Goal: Information Seeking & Learning: Learn about a topic

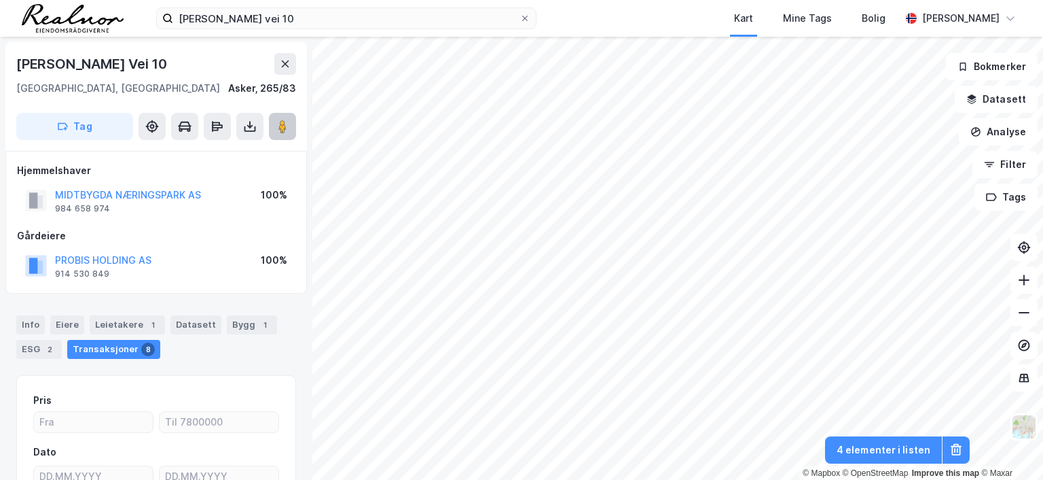
click at [281, 124] on image at bounding box center [283, 127] width 8 height 14
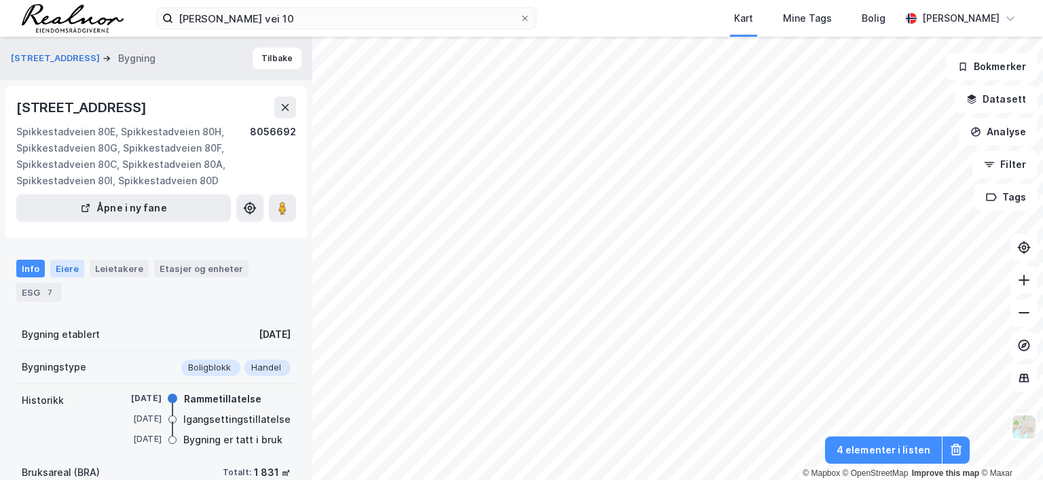
click at [67, 277] on div "Eiere" at bounding box center [67, 269] width 34 height 18
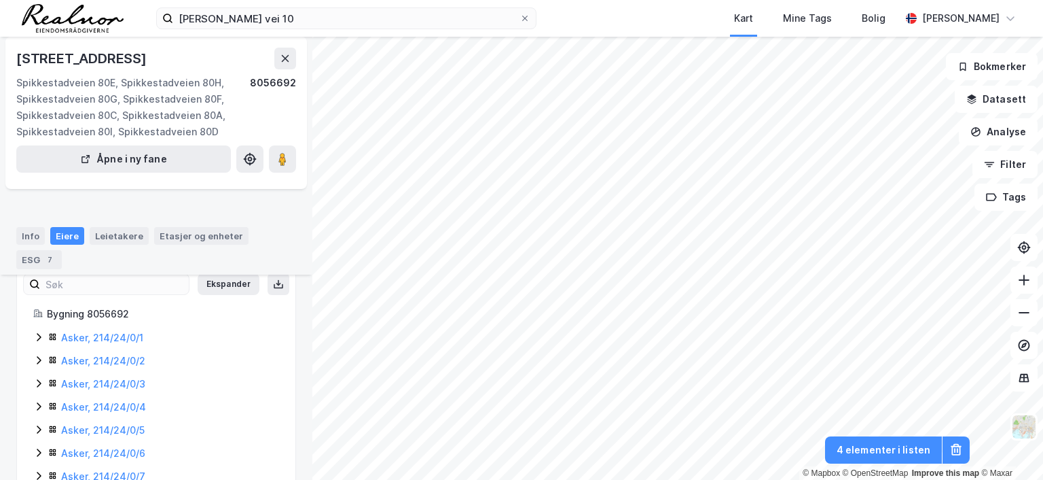
scroll to position [68, 0]
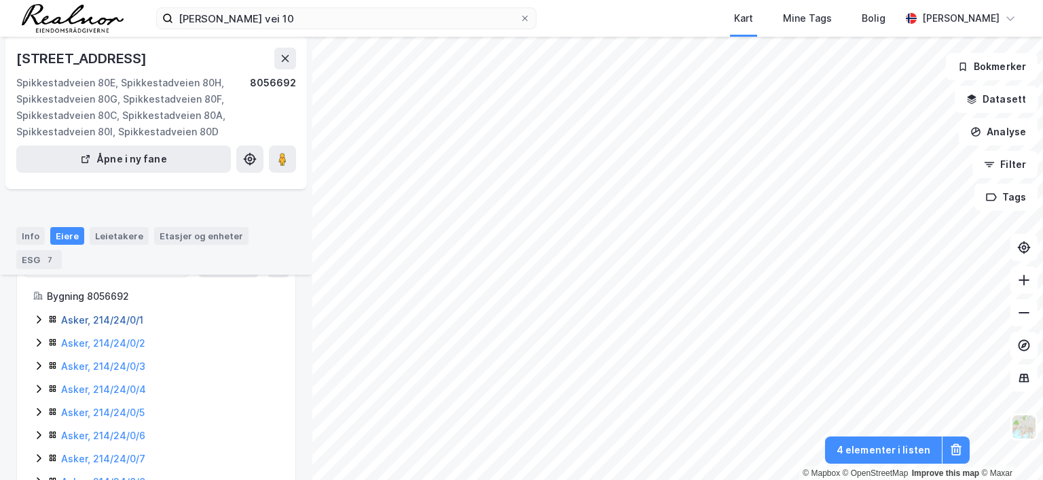
click at [122, 325] on link "Asker, 214/24/0/1" at bounding box center [102, 320] width 82 height 12
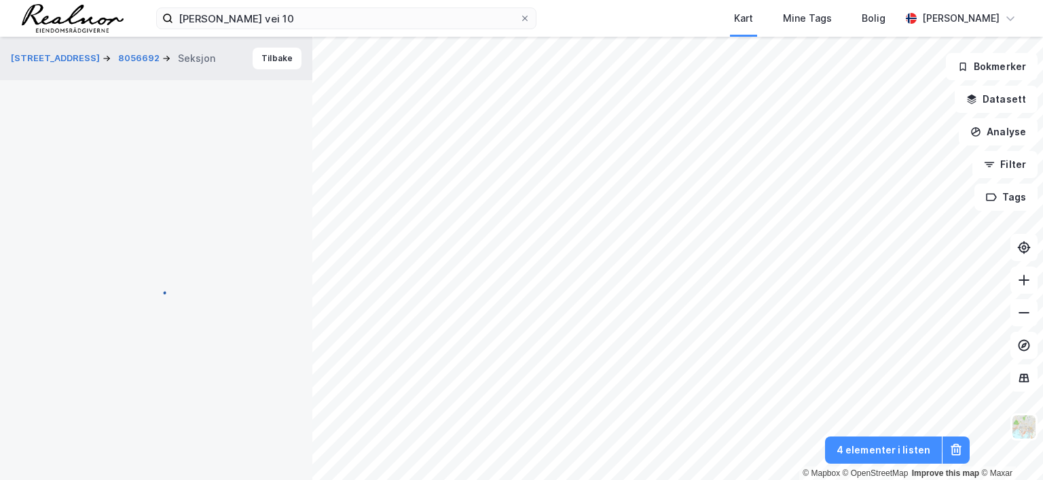
scroll to position [68, 0]
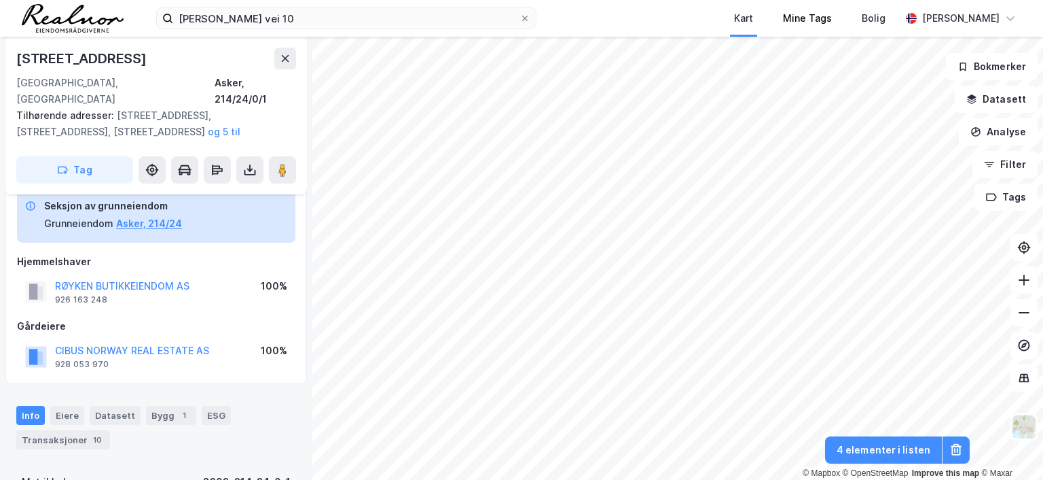
scroll to position [68, 0]
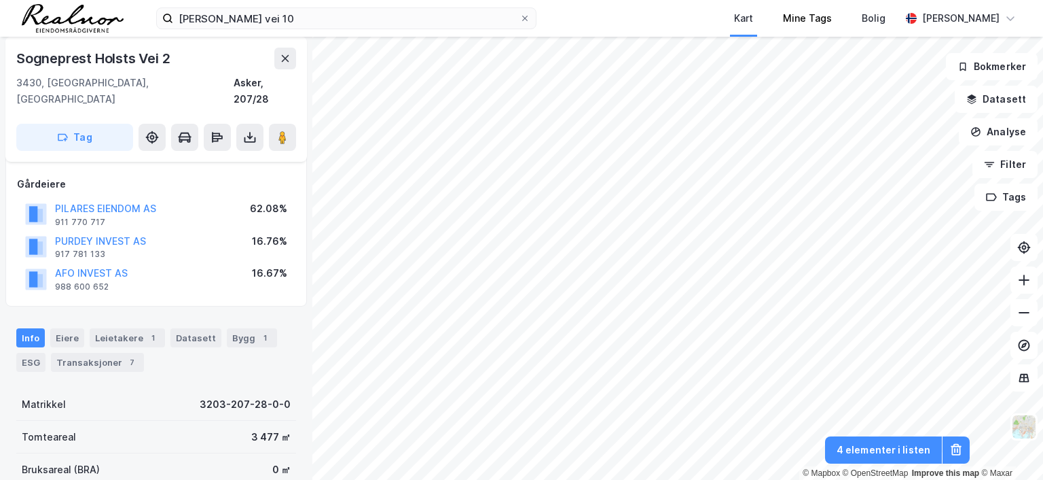
scroll to position [68, 0]
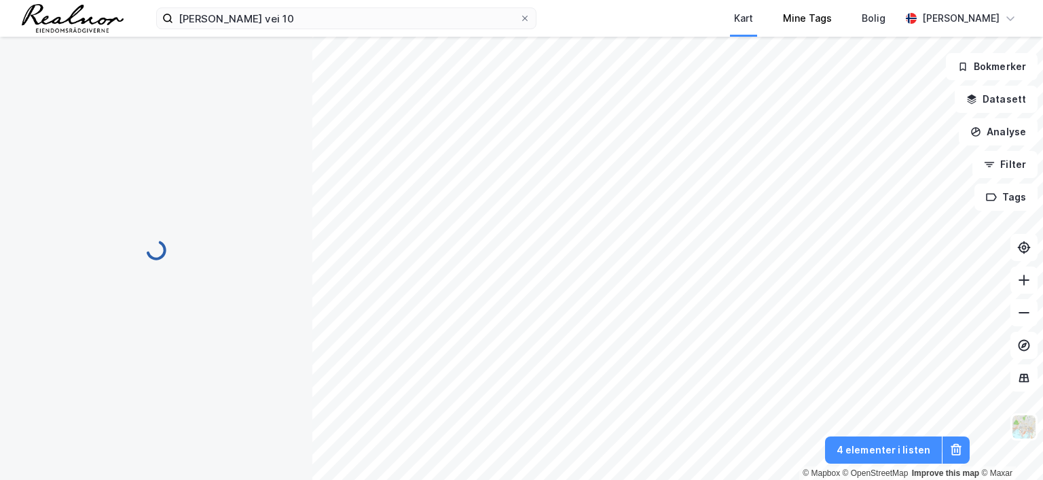
scroll to position [68, 0]
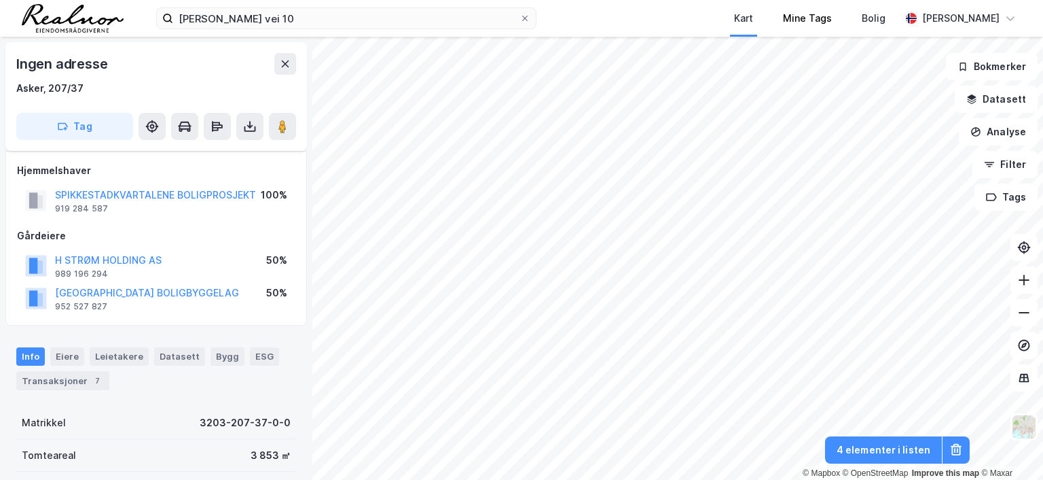
scroll to position [68, 0]
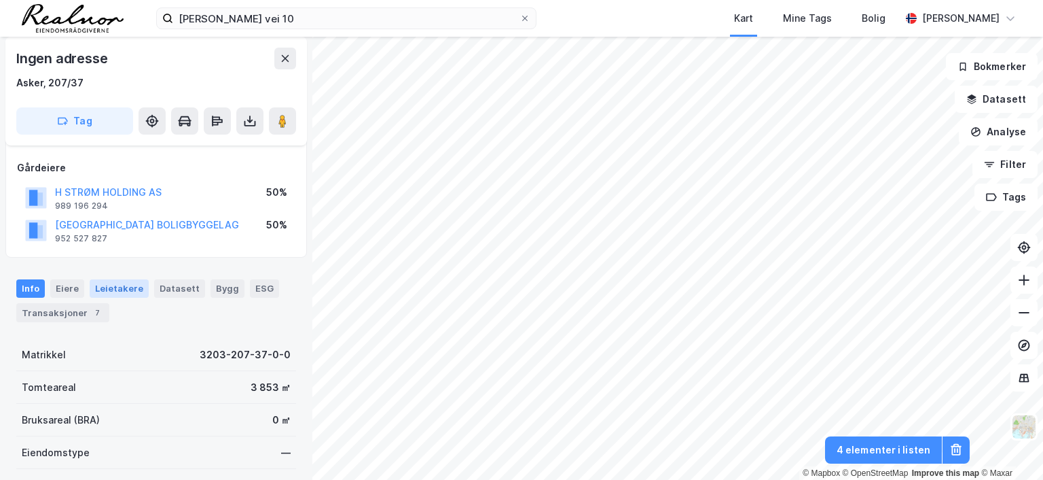
click at [116, 284] on div "Leietakere" at bounding box center [119, 288] width 59 height 18
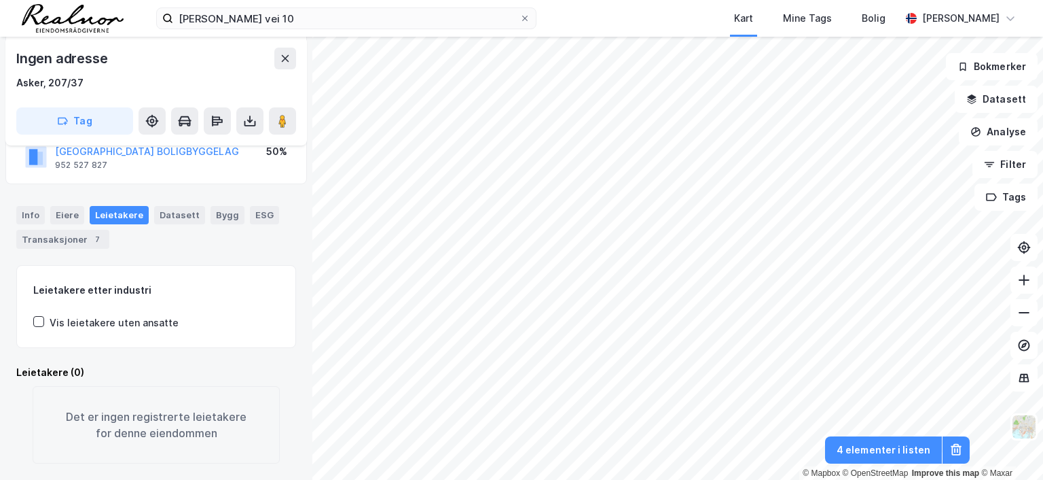
scroll to position [156, 0]
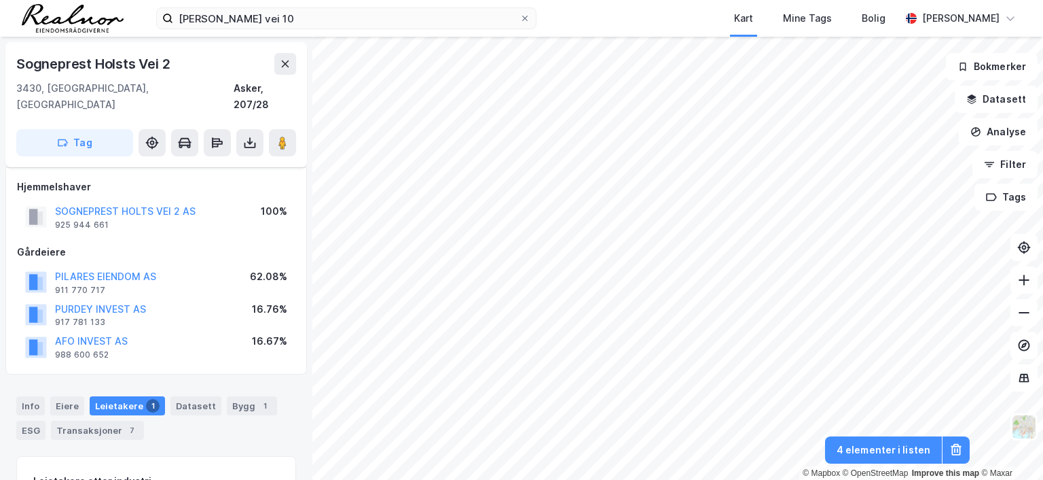
scroll to position [156, 0]
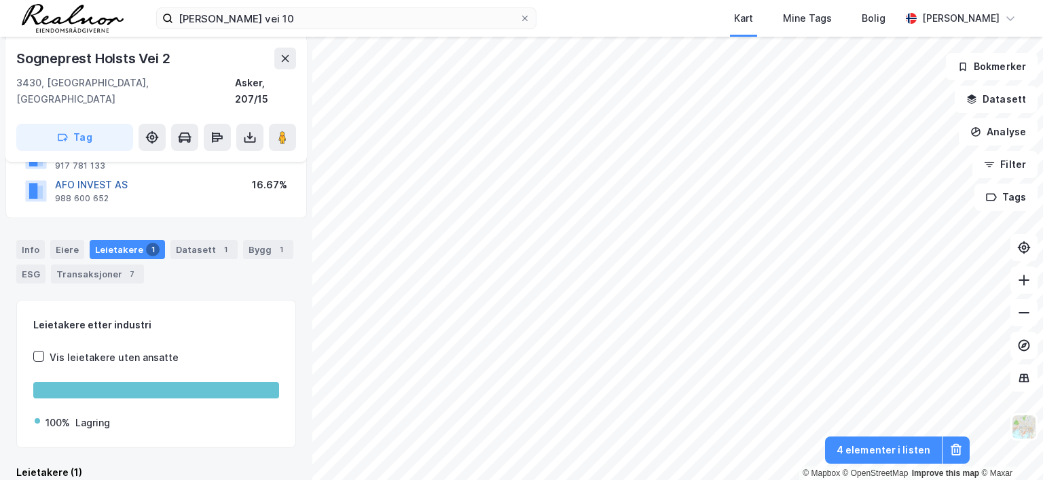
click at [0, 0] on button "AFO INVEST AS" at bounding box center [0, 0] width 0 height 0
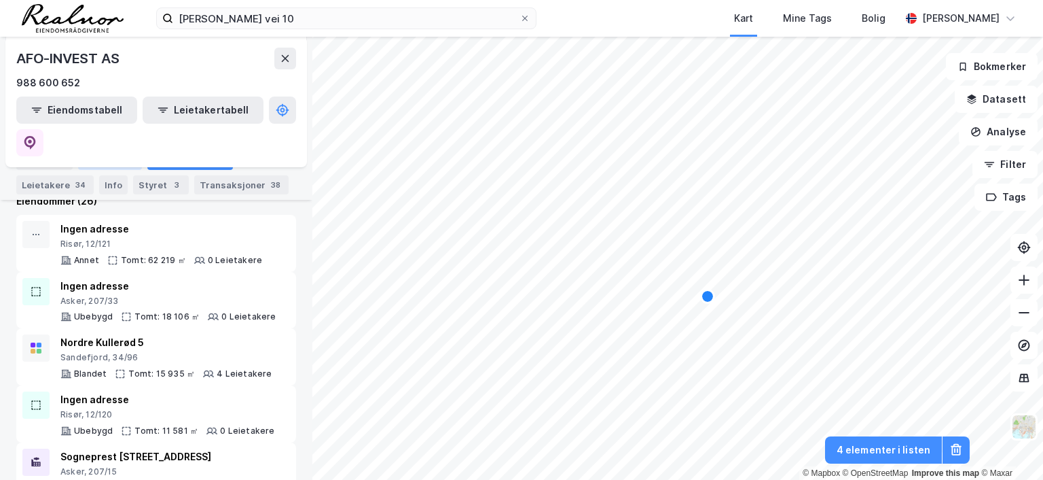
scroll to position [68, 0]
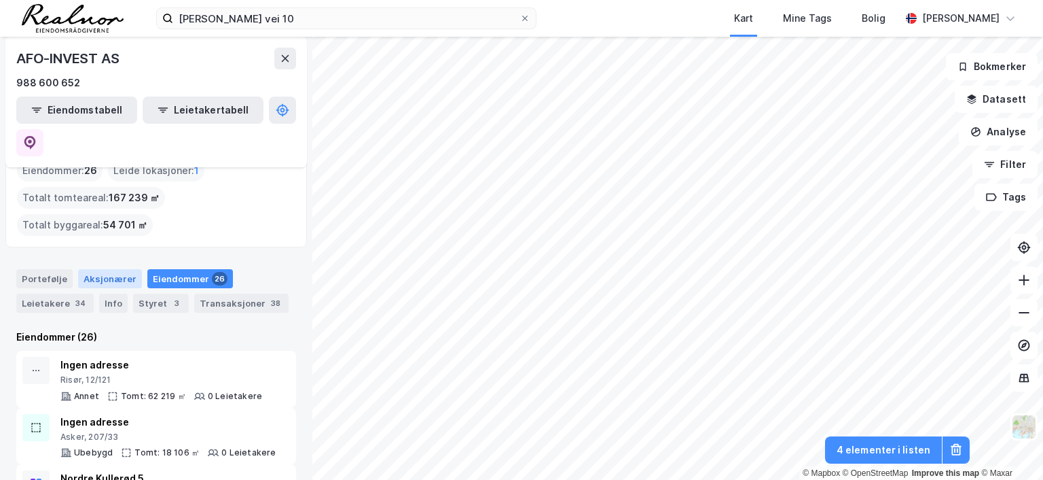
click at [98, 269] on div "Aksjonærer" at bounding box center [110, 278] width 64 height 19
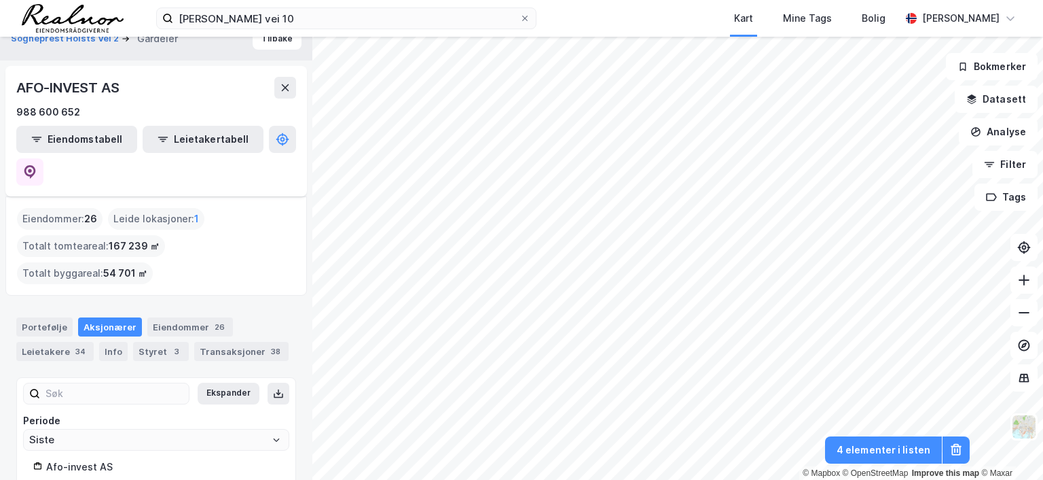
scroll to position [68, 0]
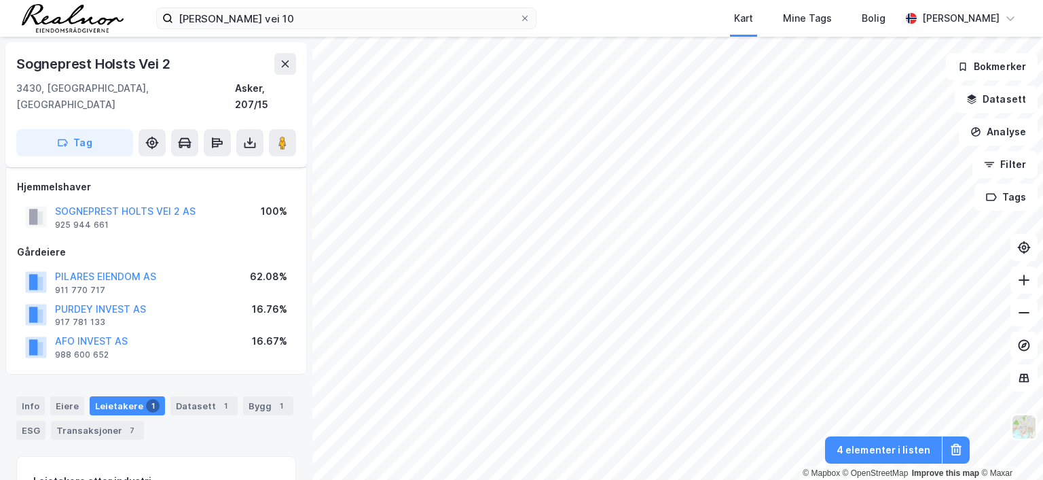
scroll to position [156, 0]
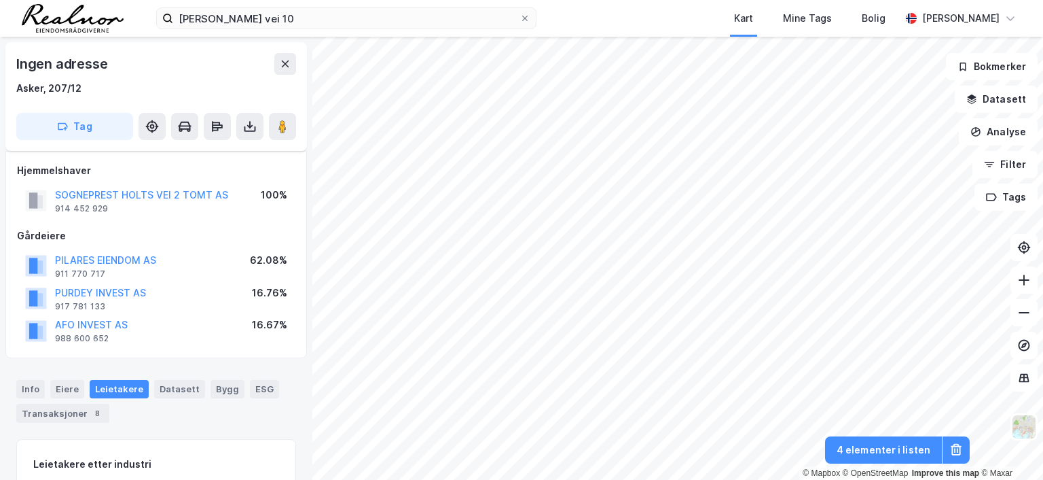
scroll to position [156, 0]
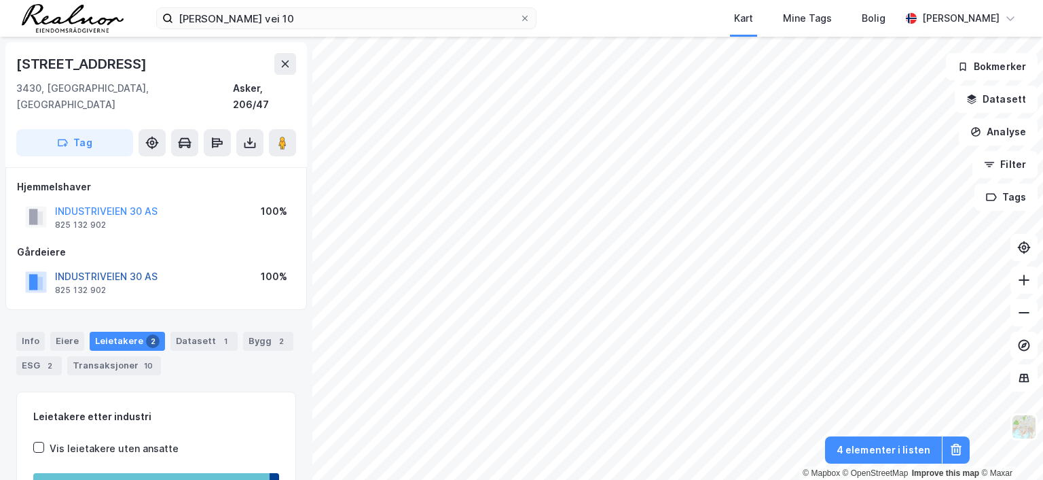
click at [0, 0] on button "INDUSTRIVEIEN 30 AS" at bounding box center [0, 0] width 0 height 0
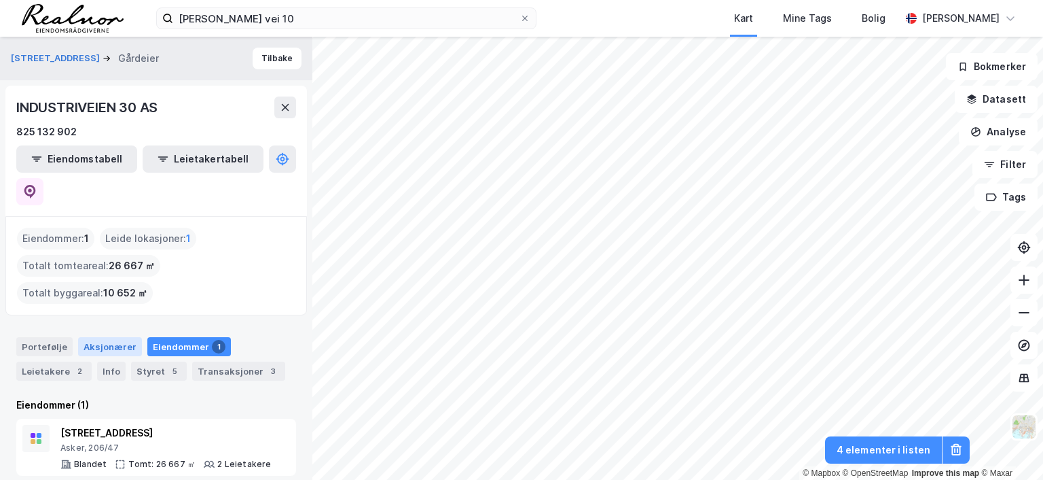
click at [106, 337] on div "Aksjonærer" at bounding box center [110, 346] width 64 height 19
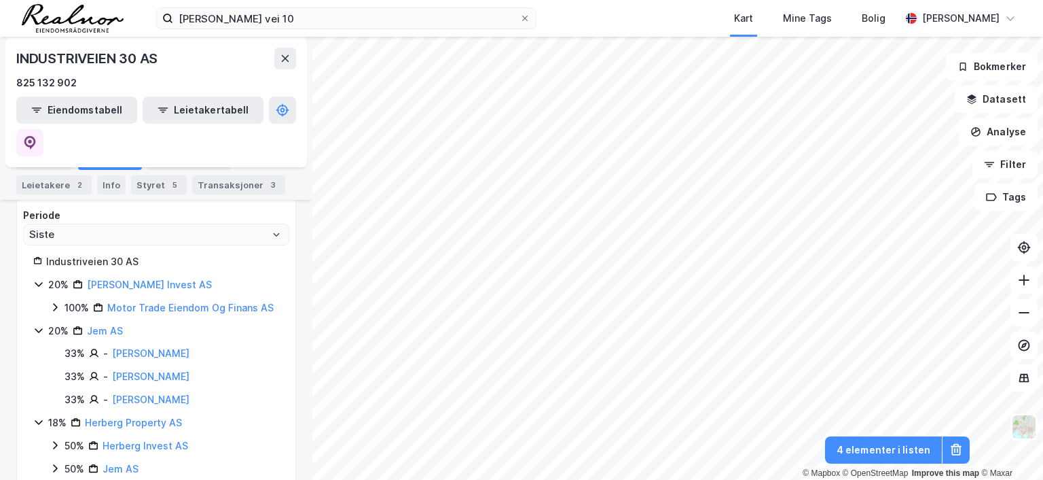
scroll to position [89, 0]
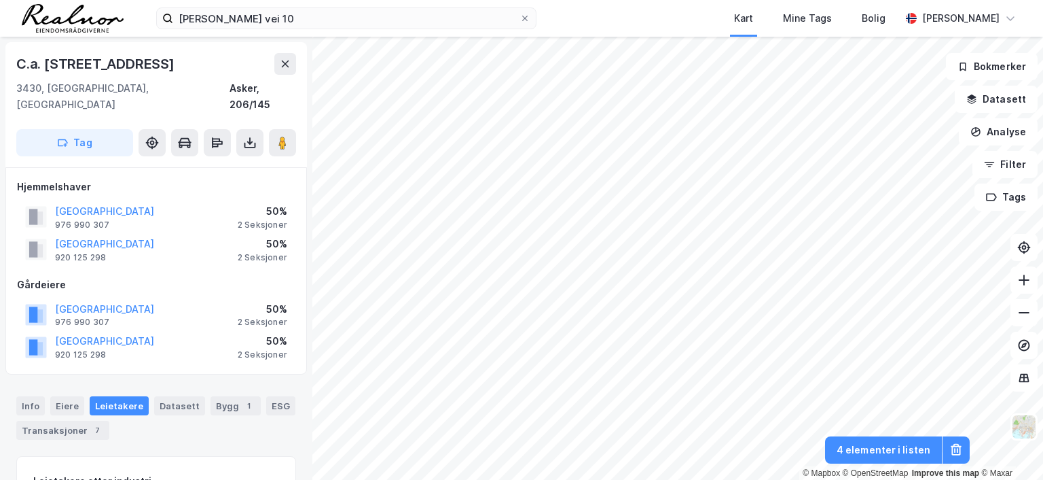
scroll to position [3, 0]
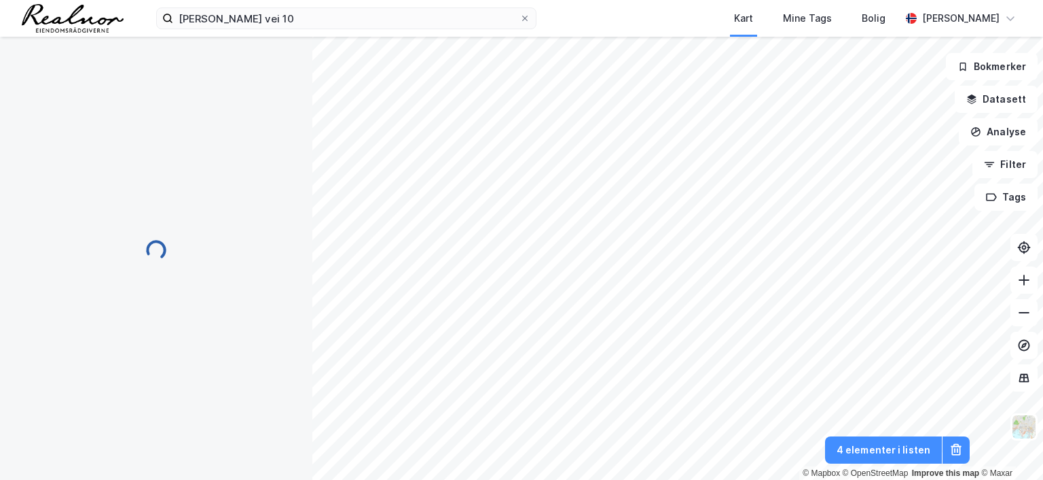
scroll to position [3, 0]
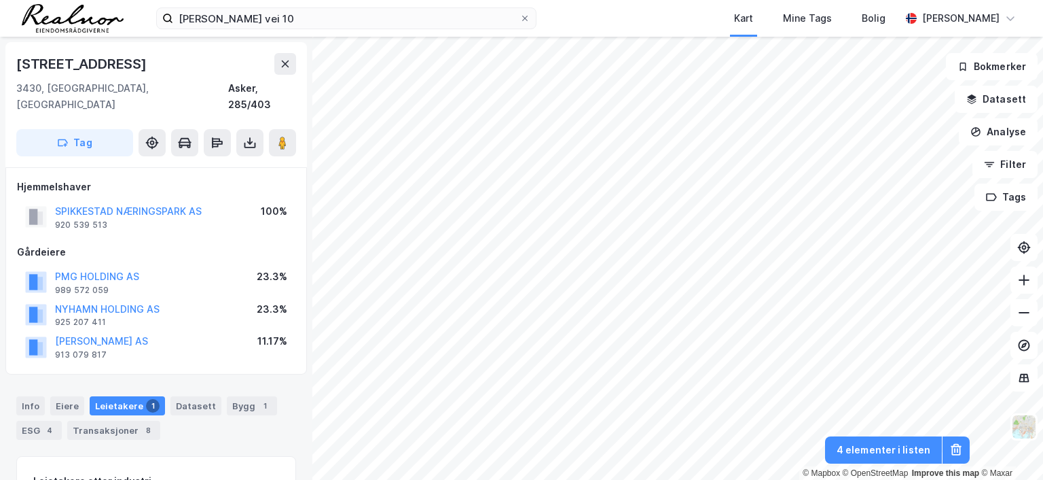
scroll to position [3, 0]
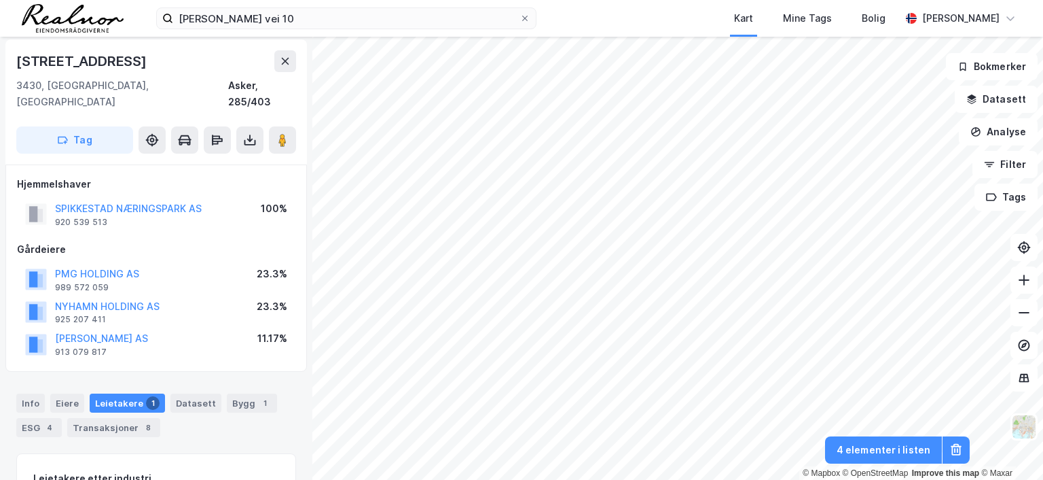
scroll to position [3, 0]
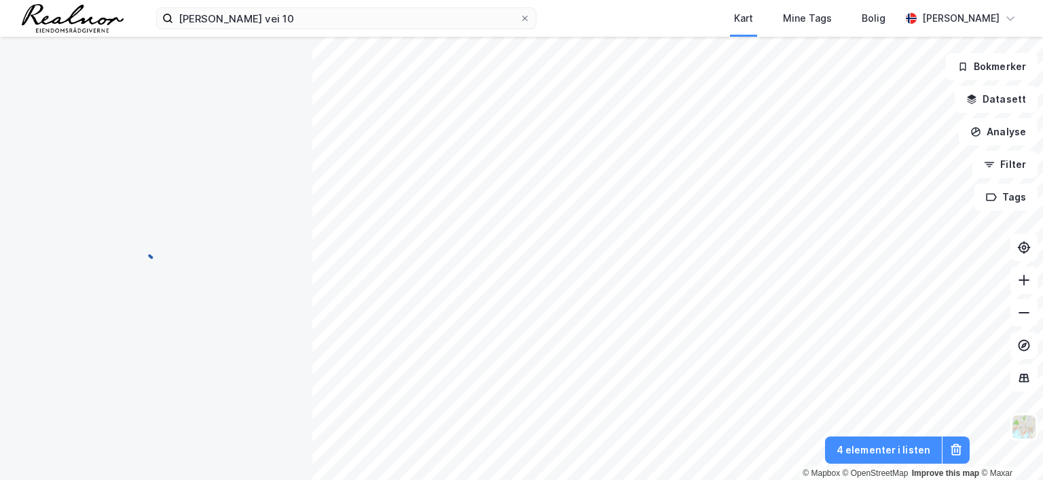
scroll to position [3, 0]
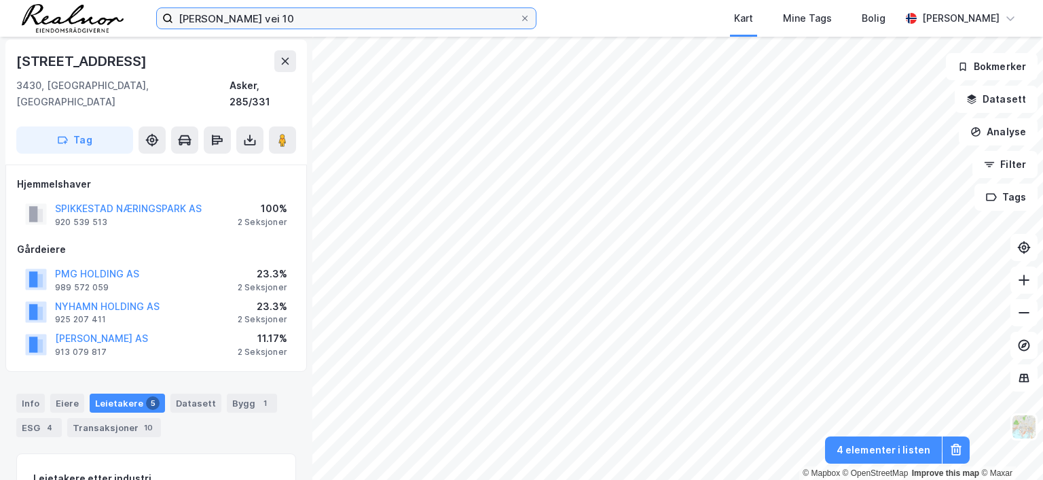
click at [277, 12] on input "[PERSON_NAME] vei 10" at bounding box center [346, 18] width 346 height 20
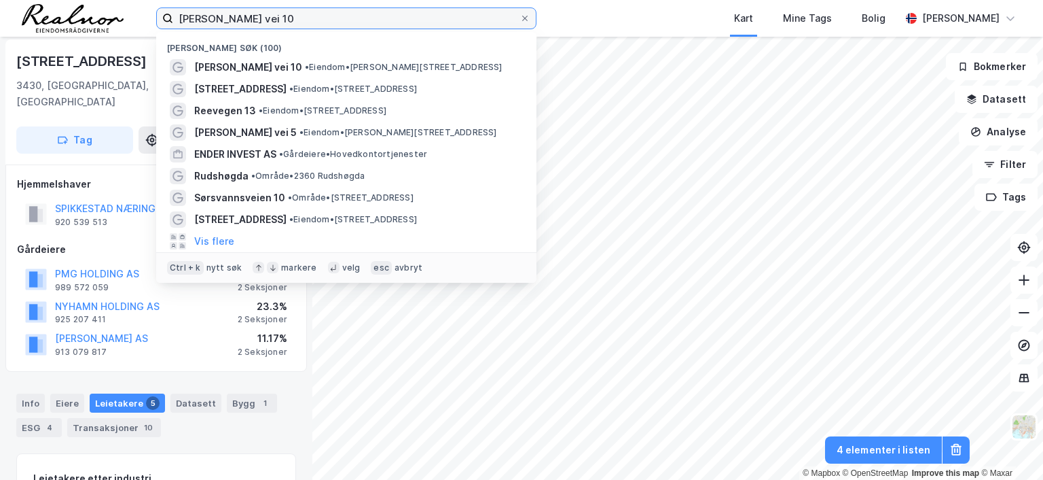
drag, startPoint x: 270, startPoint y: 20, endPoint x: 33, endPoint y: -6, distance: 239.2
click at [33, 0] on html "[PERSON_NAME] vei 10 Nylige søk (100) [PERSON_NAME] vei 10 • Eiendom • [STREET_…" at bounding box center [521, 240] width 1043 height 480
click at [526, 18] on icon at bounding box center [524, 18] width 5 height 5
click at [520, 18] on input "[PERSON_NAME] vei 10" at bounding box center [346, 18] width 346 height 20
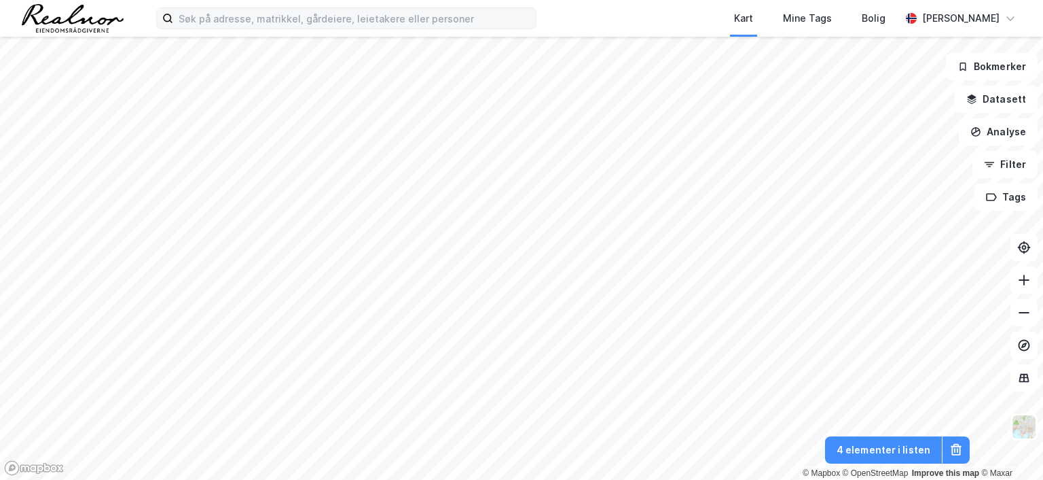
click at [8, 15] on div "Kart Mine Tags Bolig [PERSON_NAME]" at bounding box center [521, 18] width 1043 height 37
click at [988, 132] on button "Analyse" at bounding box center [998, 131] width 79 height 27
click at [690, 12] on div "Kart Mine Tags Bolig" at bounding box center [751, 18] width 299 height 37
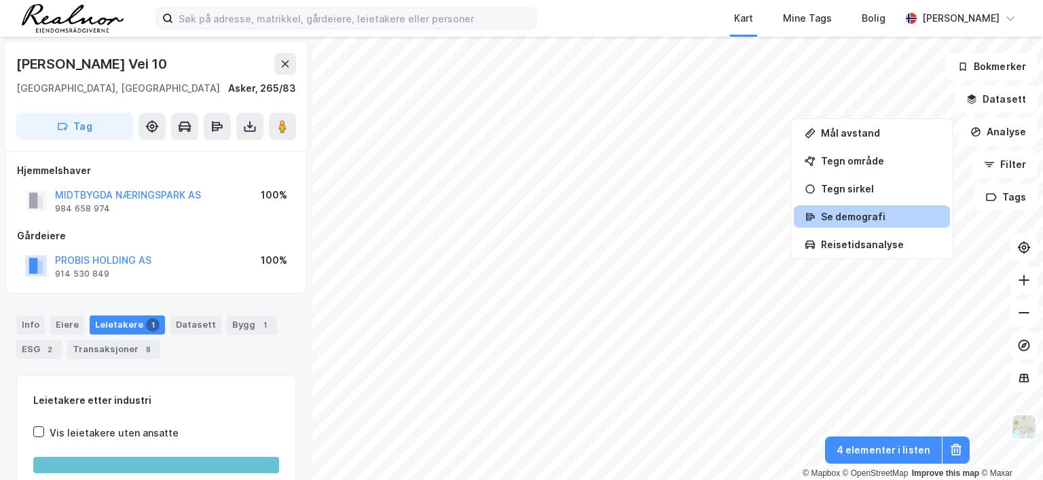
scroll to position [3, 0]
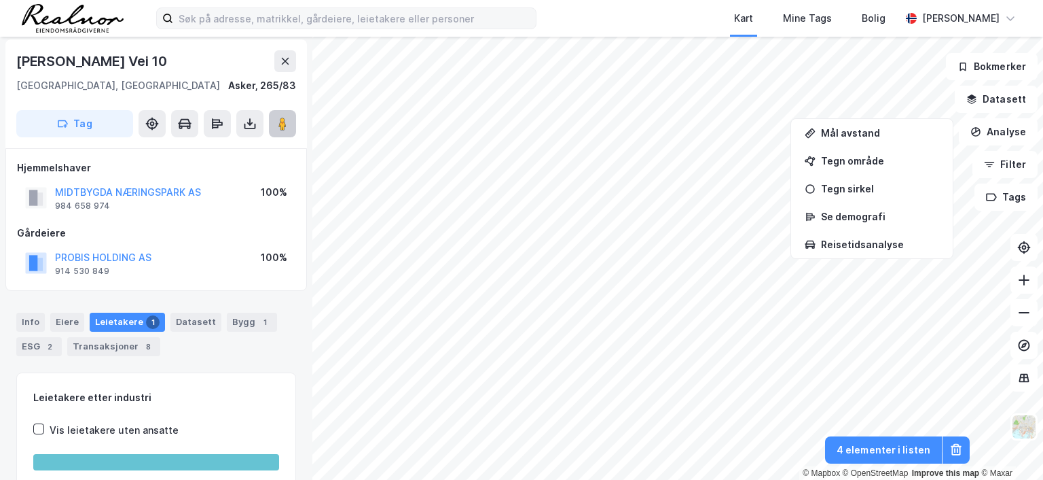
click at [283, 120] on image at bounding box center [283, 124] width 8 height 14
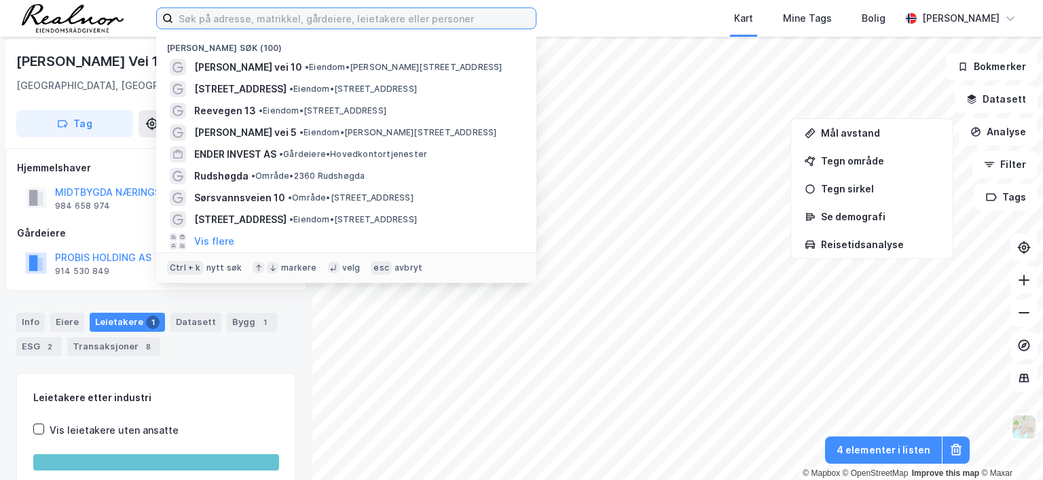
click at [393, 16] on input at bounding box center [354, 18] width 363 height 20
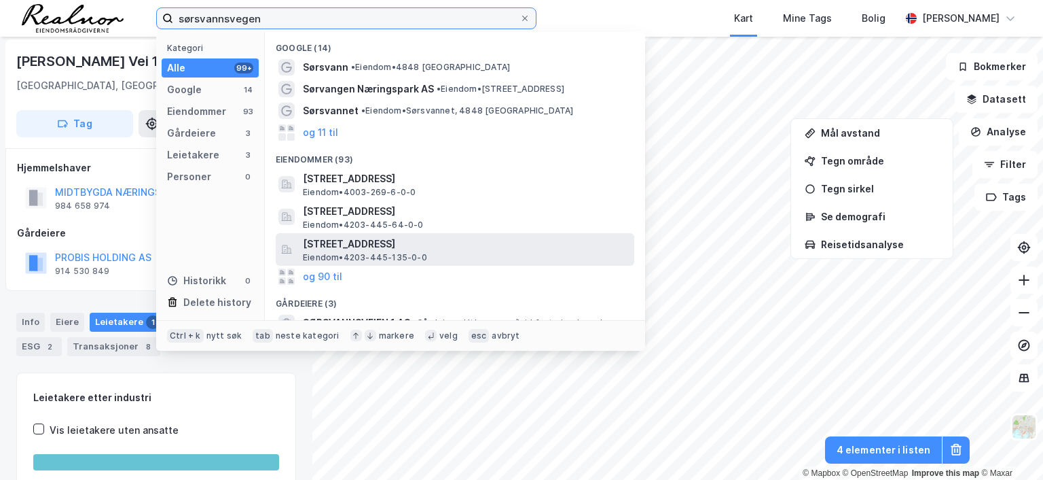
type input "sørsvannsvegen"
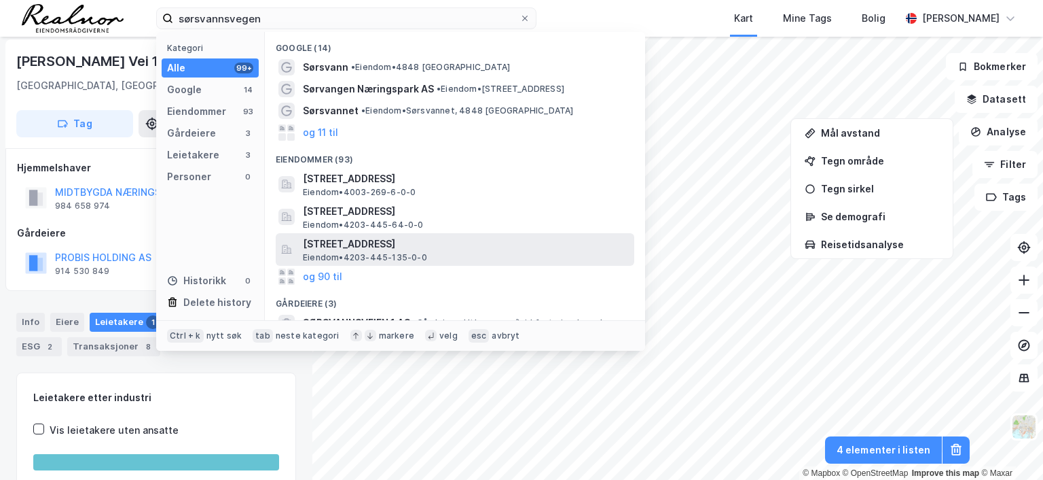
click at [372, 247] on span "[STREET_ADDRESS]" at bounding box center [466, 244] width 326 height 16
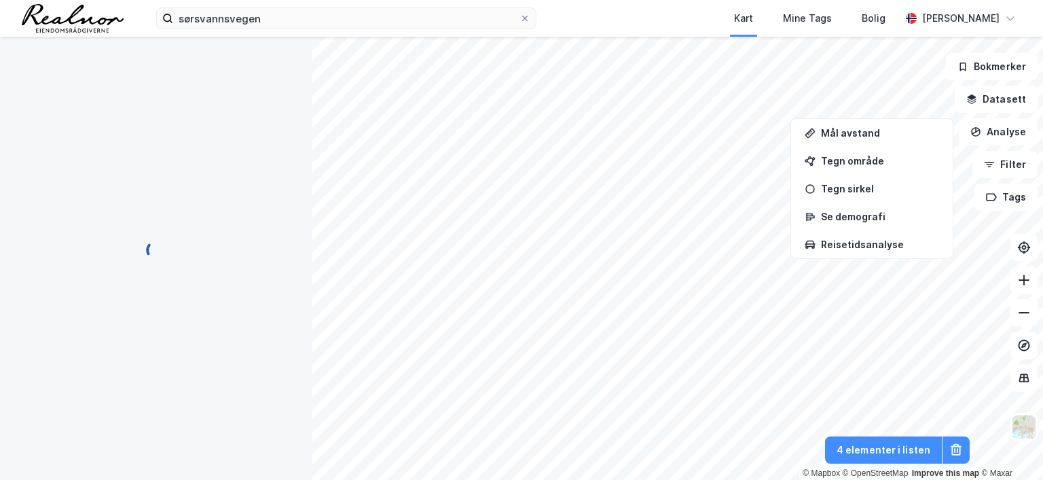
scroll to position [3, 0]
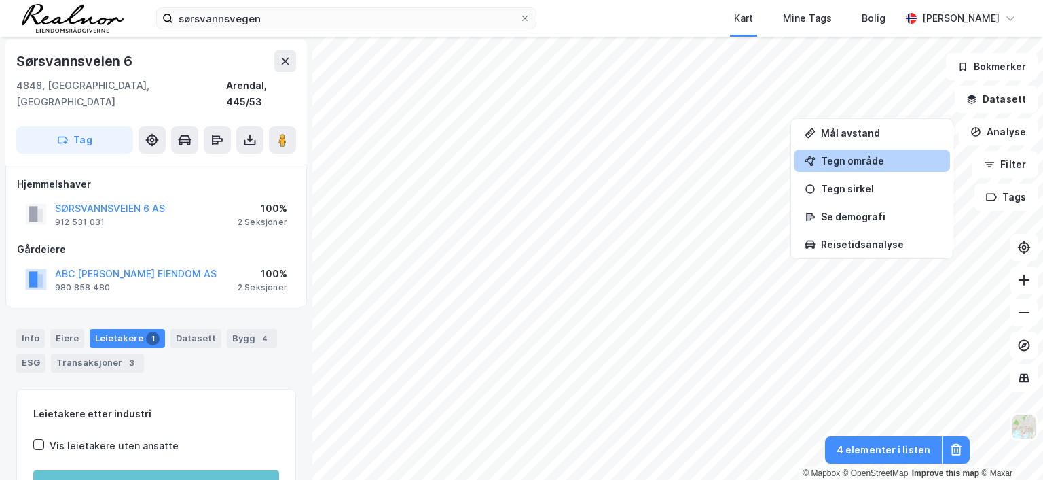
click at [862, 167] on div "Tegn område" at bounding box center [872, 160] width 156 height 22
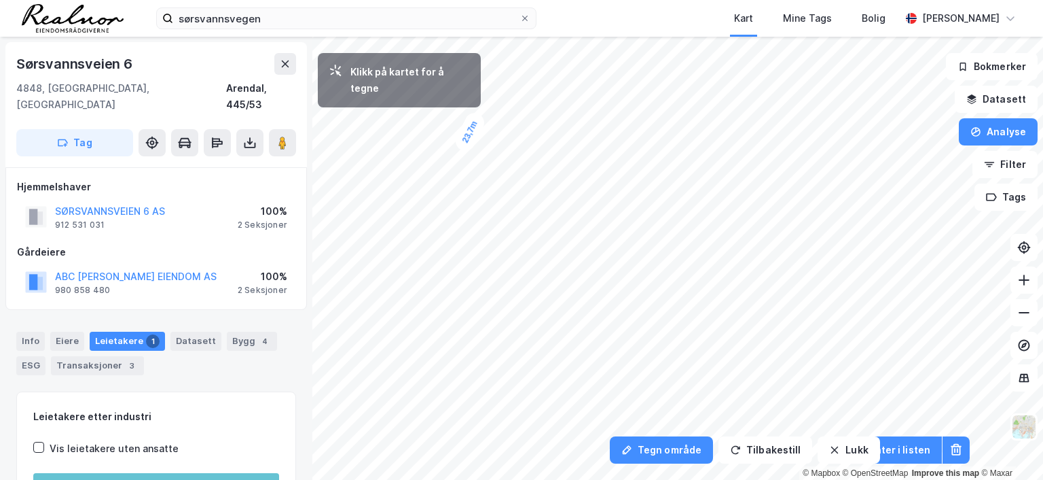
click at [464, 147] on div "23,7m" at bounding box center [470, 131] width 35 height 43
click at [473, 151] on div "7,7m" at bounding box center [468, 149] width 39 height 35
click at [984, 134] on button "Analyse" at bounding box center [998, 131] width 79 height 27
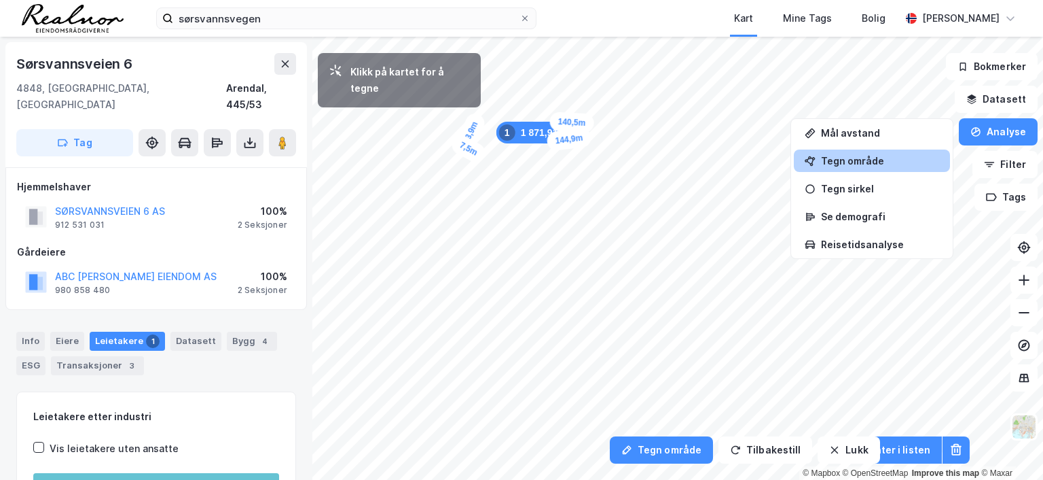
click at [852, 163] on div "Tegn område" at bounding box center [880, 161] width 118 height 12
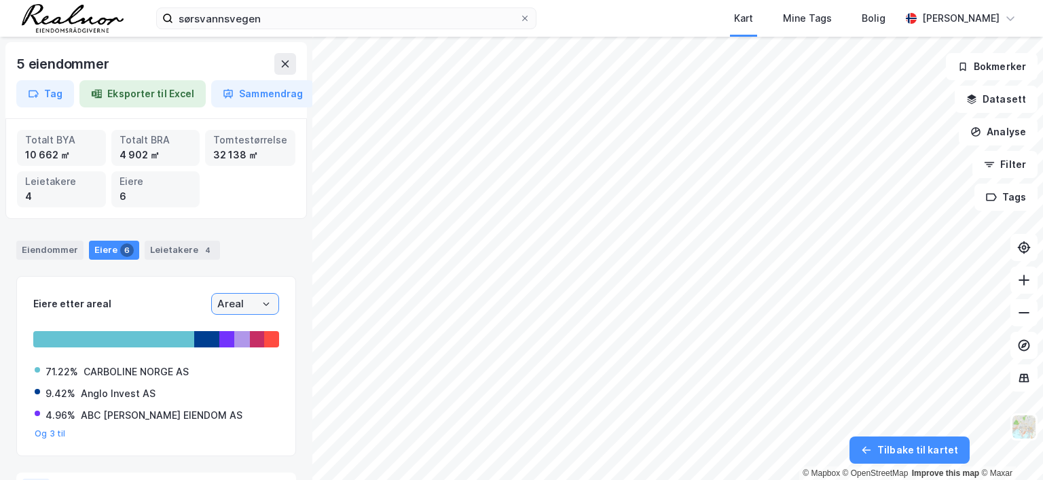
click at [228, 304] on input "Areal" at bounding box center [245, 303] width 67 height 20
click at [262, 302] on icon "Close" at bounding box center [266, 304] width 8 height 8
click at [217, 306] on input "Areal" at bounding box center [245, 303] width 67 height 20
click at [217, 302] on input "Areal" at bounding box center [245, 303] width 67 height 20
click at [48, 252] on div "Eiendommer" at bounding box center [49, 249] width 67 height 19
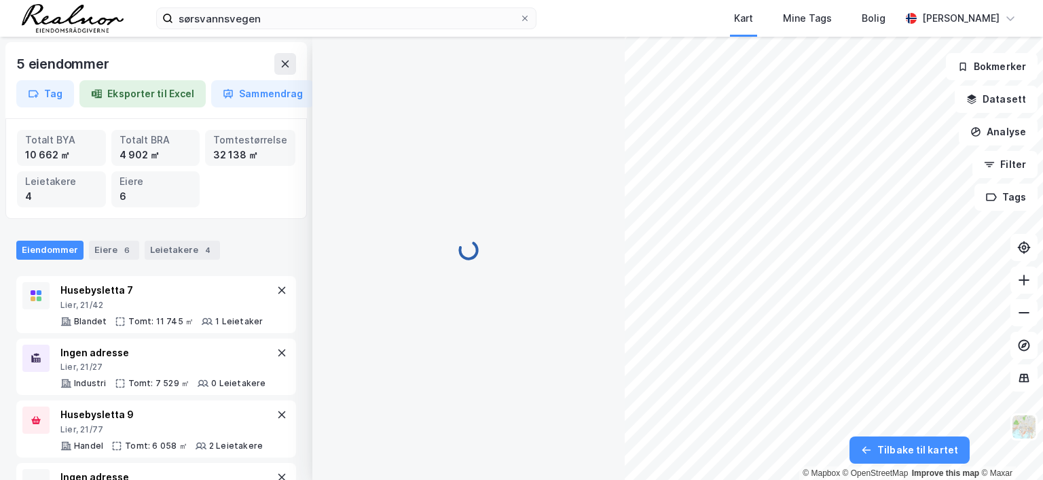
scroll to position [3, 0]
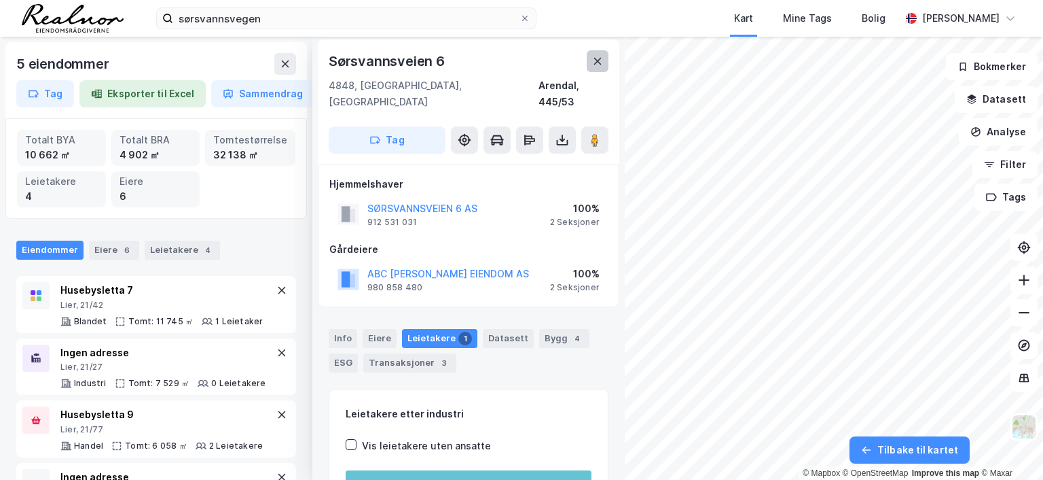
click at [593, 59] on icon at bounding box center [597, 61] width 11 height 11
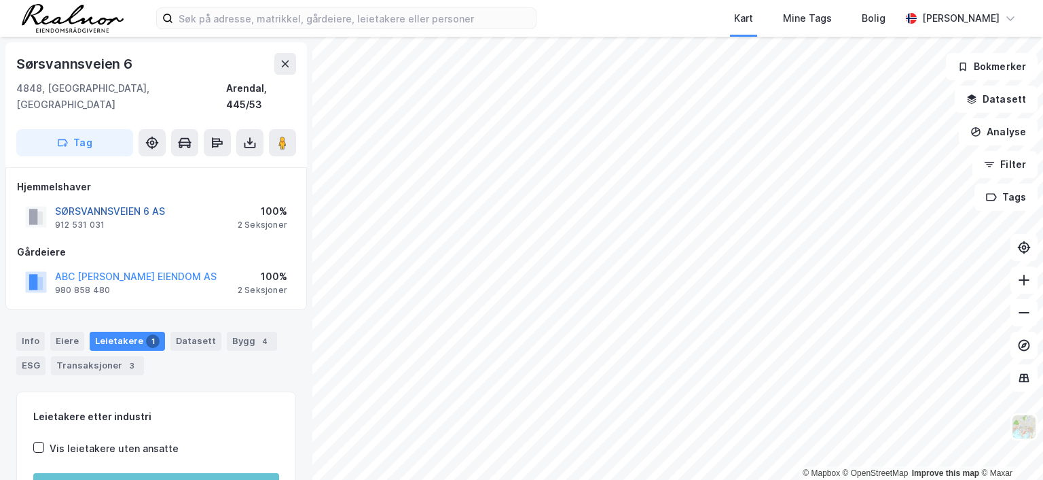
click at [0, 0] on button "SØRSVANNSVEIEN 6 AS" at bounding box center [0, 0] width 0 height 0
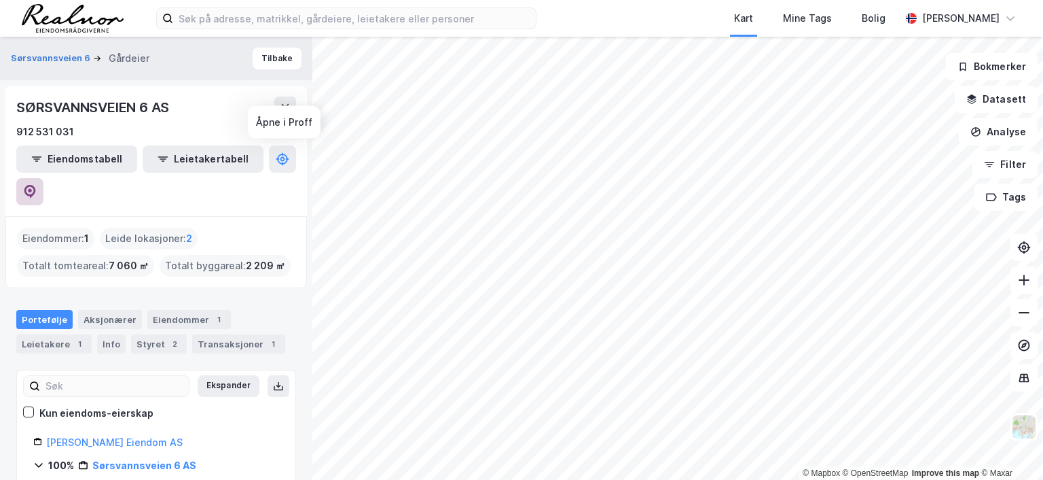
click at [37, 185] on icon at bounding box center [30, 192] width 14 height 14
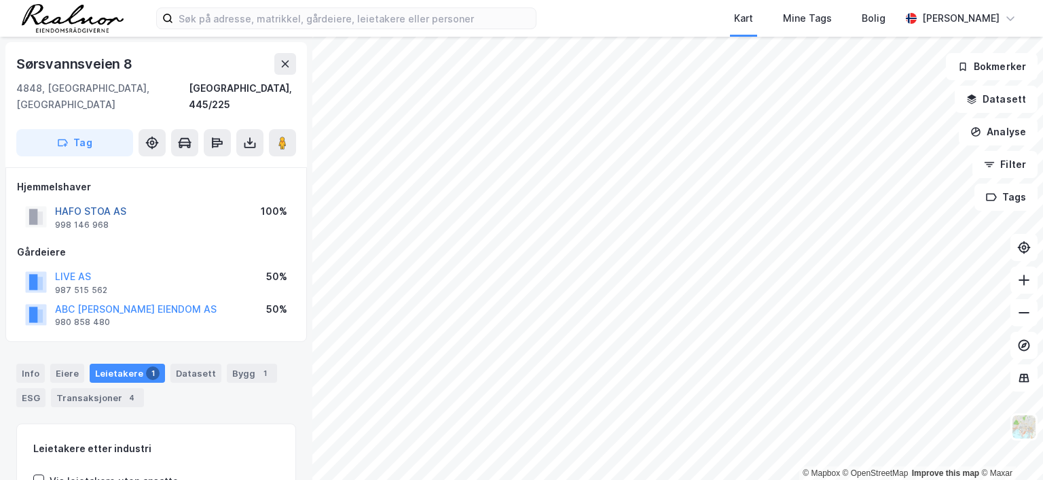
click at [0, 0] on button "HAFO STOA AS" at bounding box center [0, 0] width 0 height 0
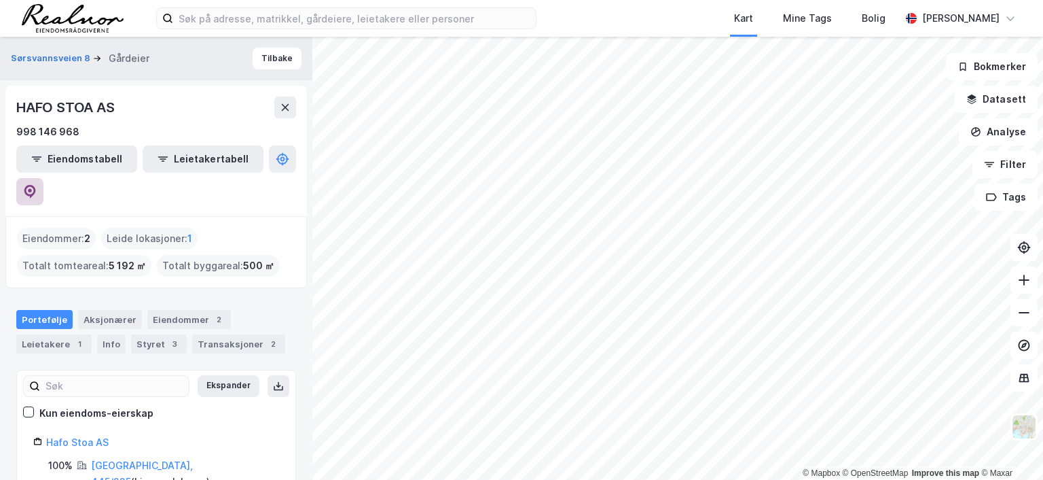
click at [32, 188] on icon at bounding box center [30, 190] width 4 height 4
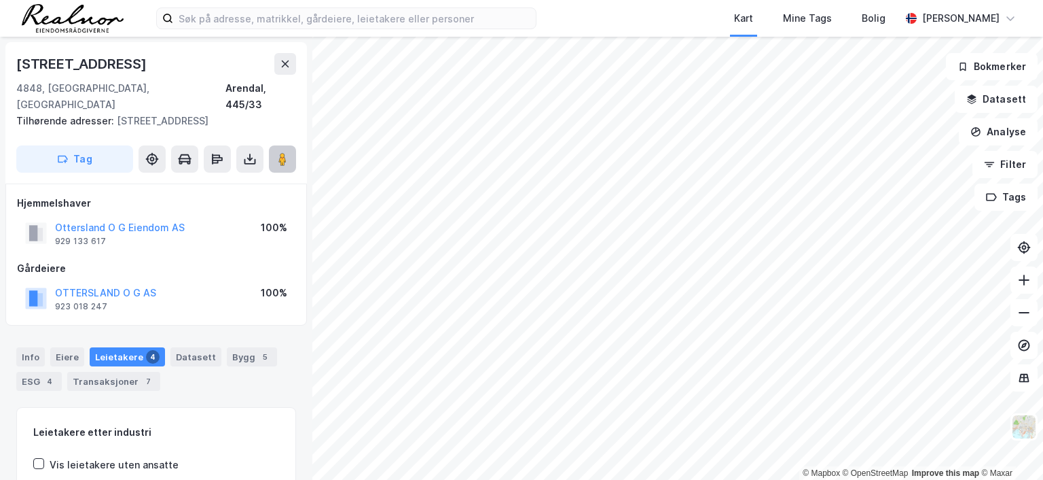
click at [284, 152] on image at bounding box center [283, 159] width 8 height 14
click at [281, 152] on image at bounding box center [283, 159] width 8 height 14
click at [30, 347] on div "Info" at bounding box center [30, 356] width 29 height 19
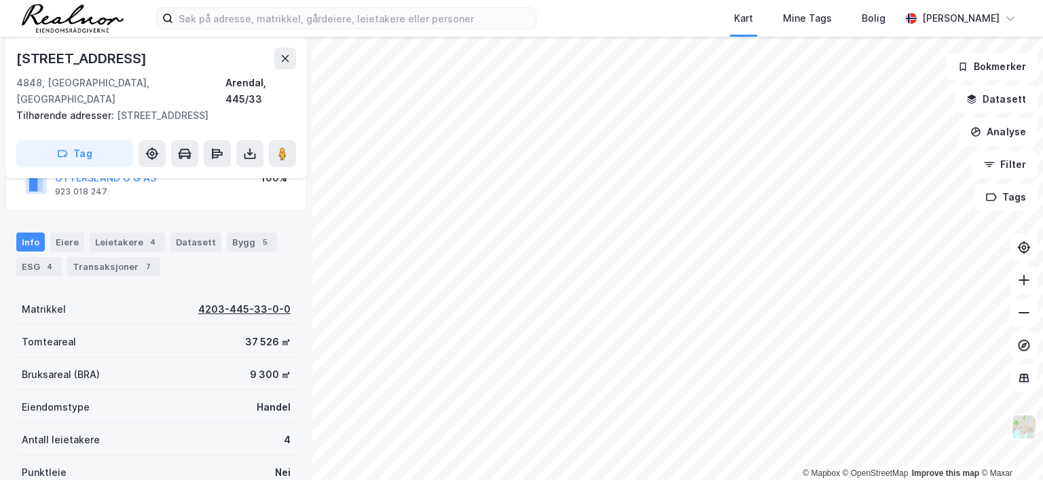
scroll to position [136, 0]
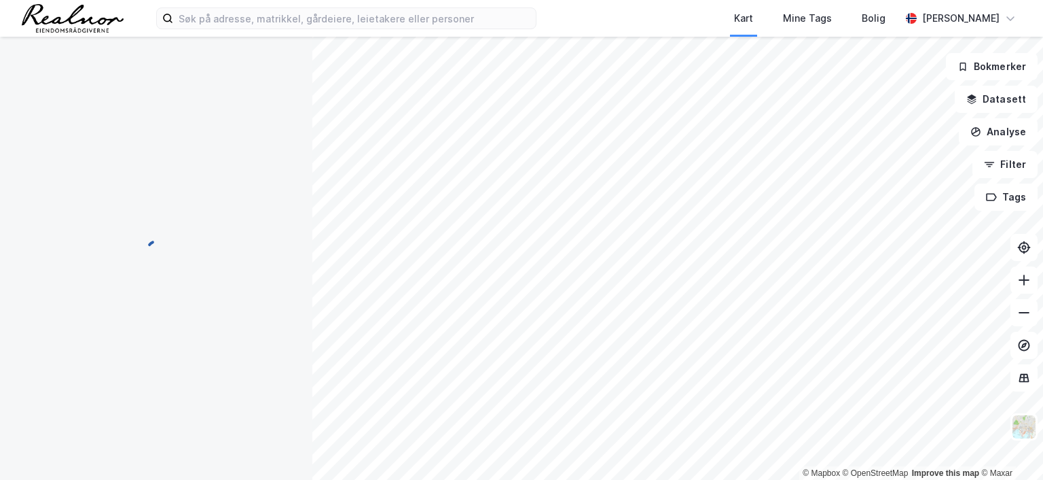
scroll to position [136, 0]
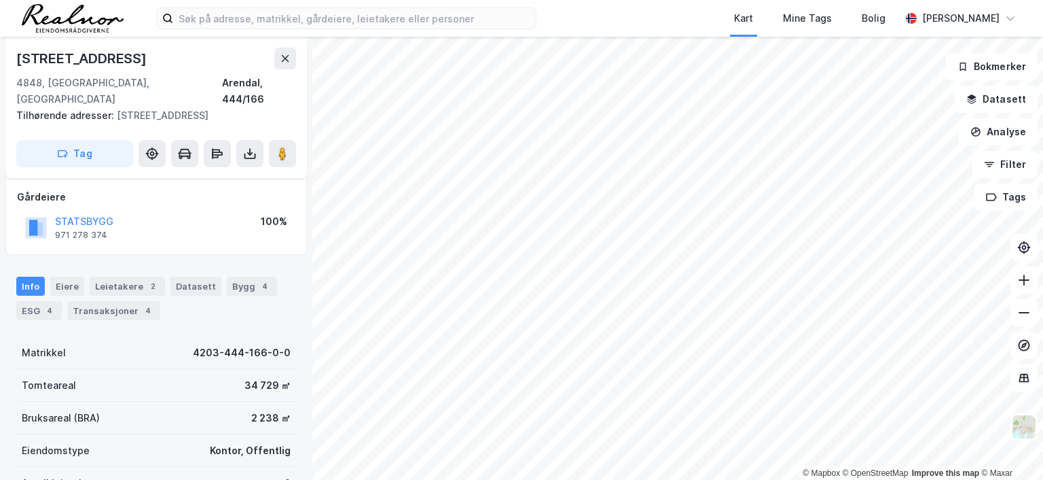
scroll to position [136, 0]
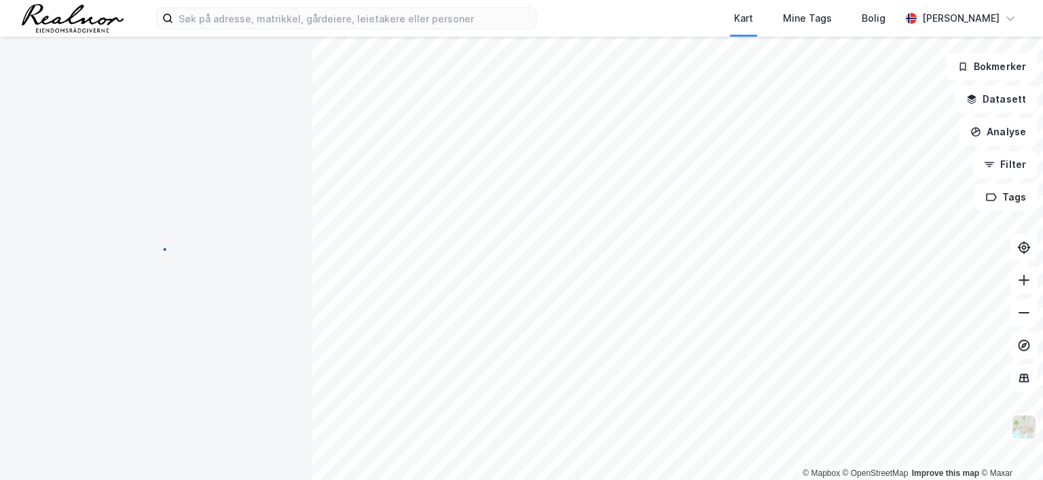
scroll to position [136, 0]
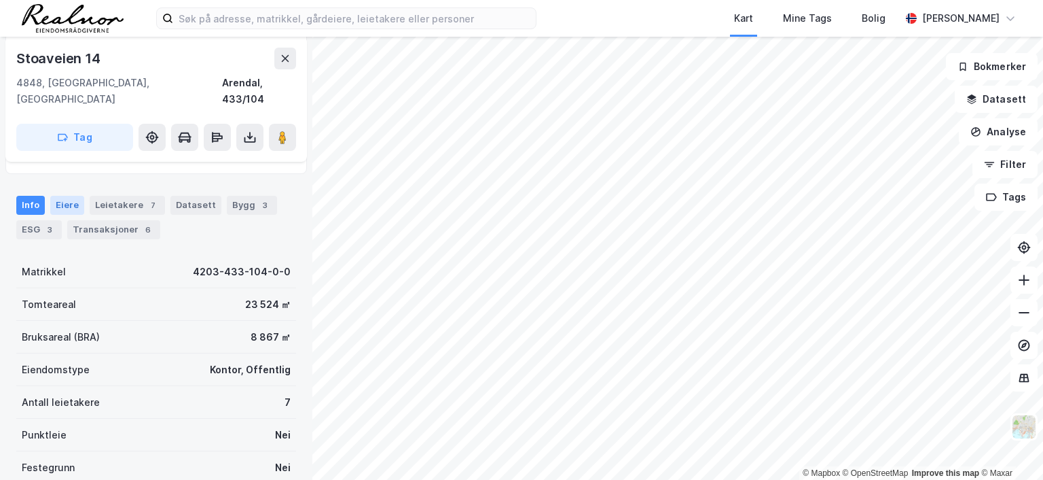
click at [65, 196] on div "Eiere" at bounding box center [67, 205] width 34 height 19
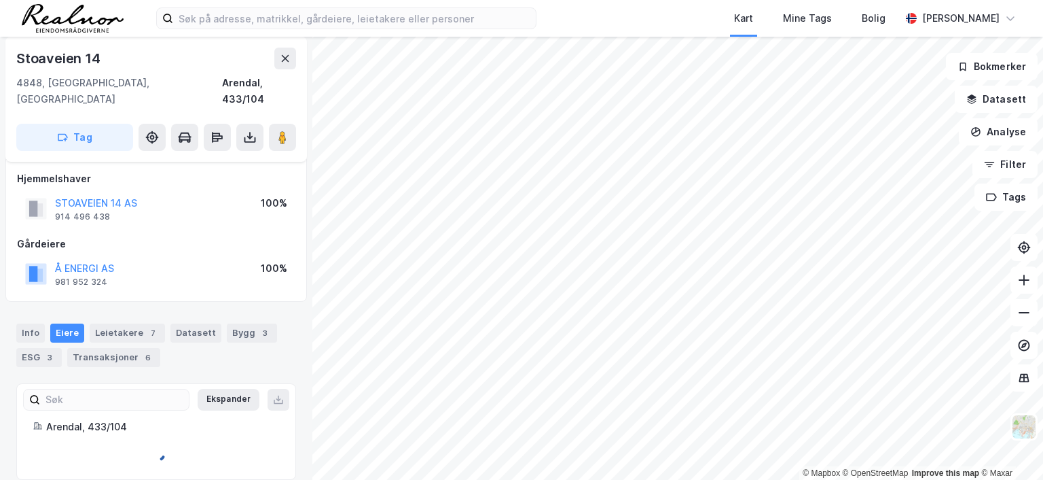
scroll to position [49, 0]
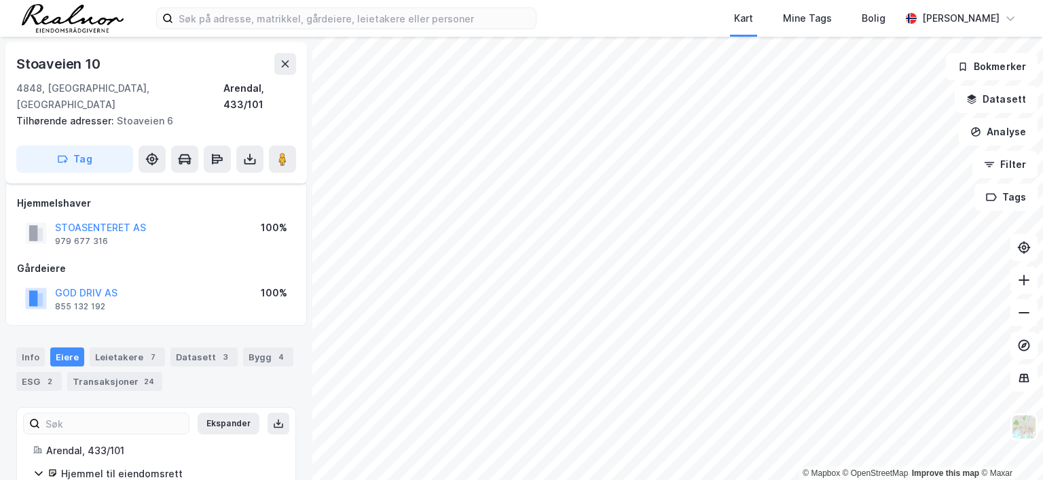
scroll to position [49, 0]
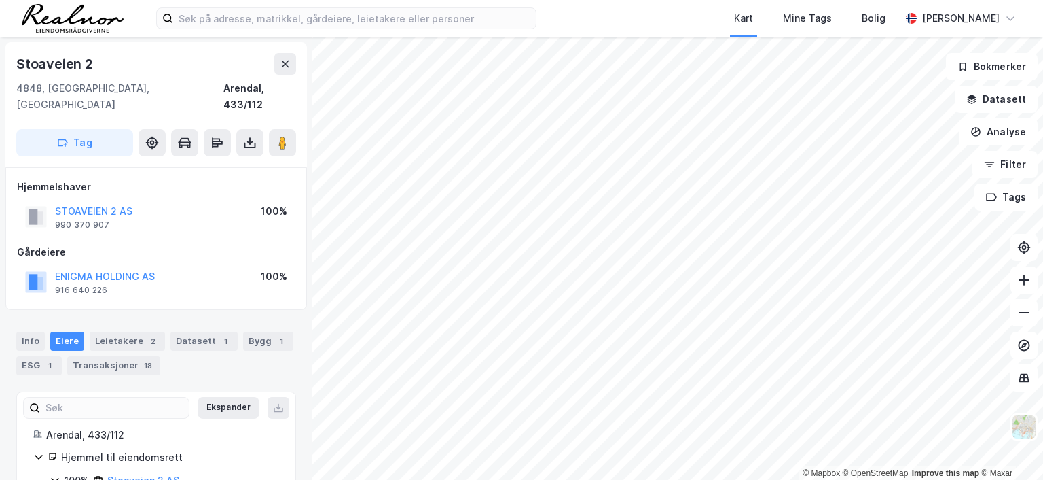
scroll to position [49, 0]
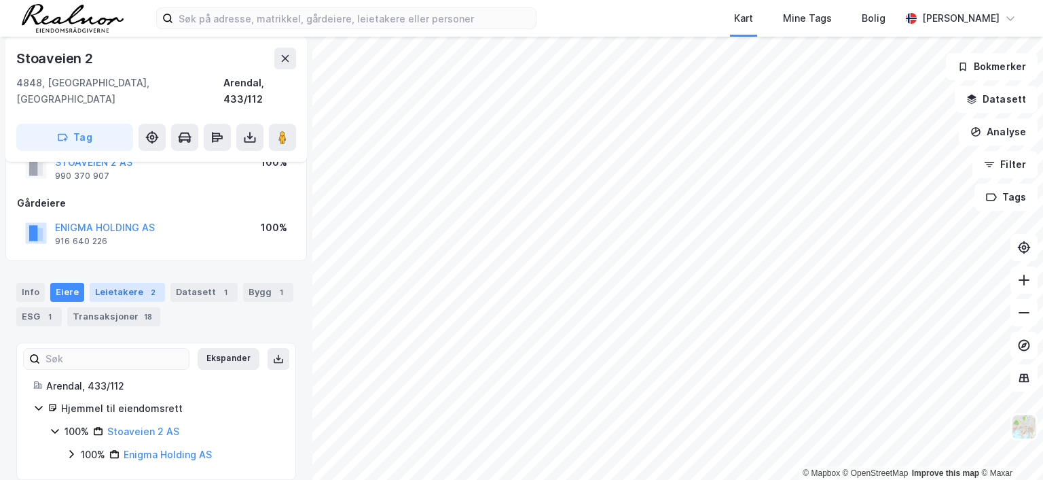
click at [115, 283] on div "Leietakere 2" at bounding box center [127, 292] width 75 height 19
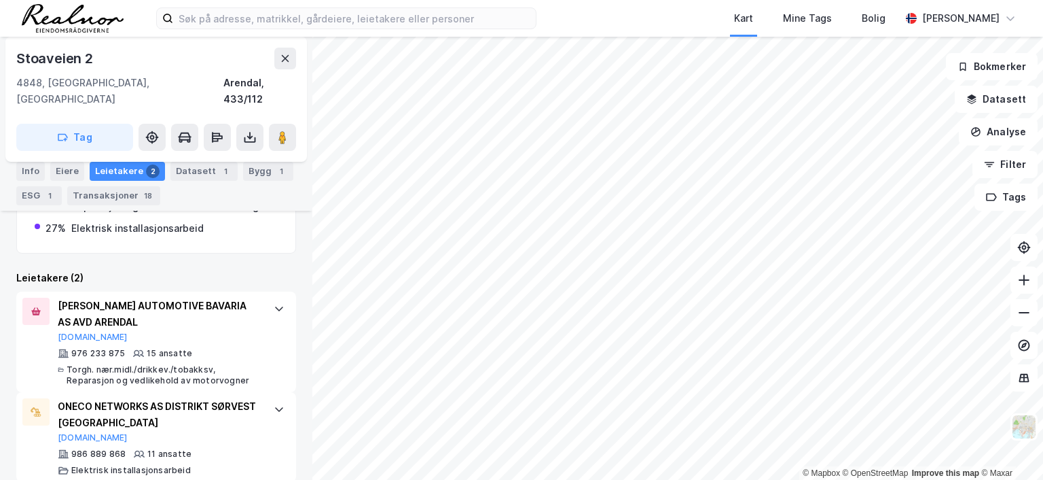
scroll to position [125, 0]
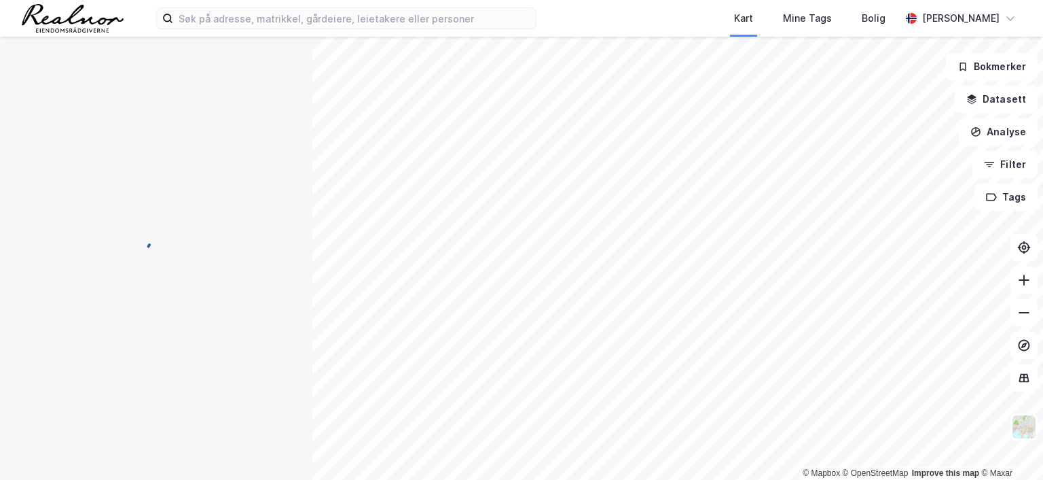
scroll to position [125, 0]
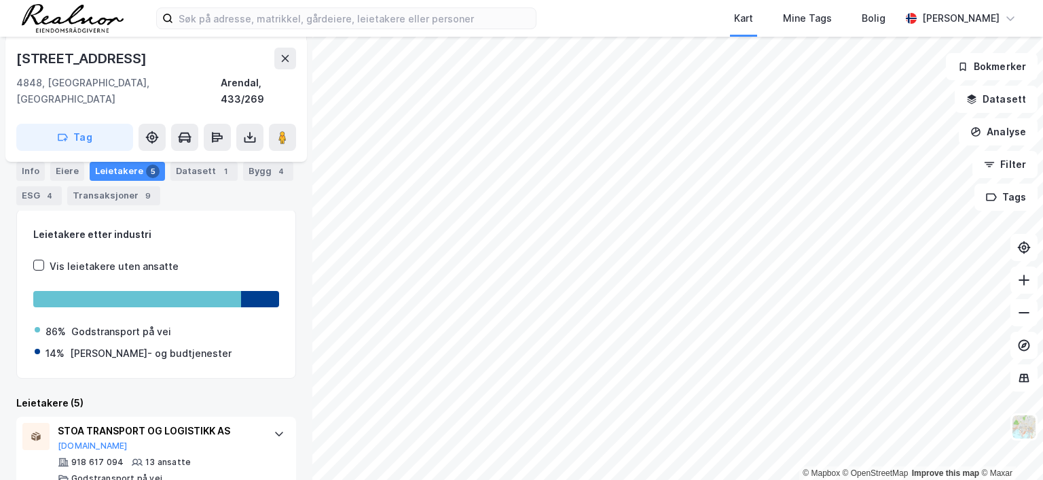
scroll to position [255, 0]
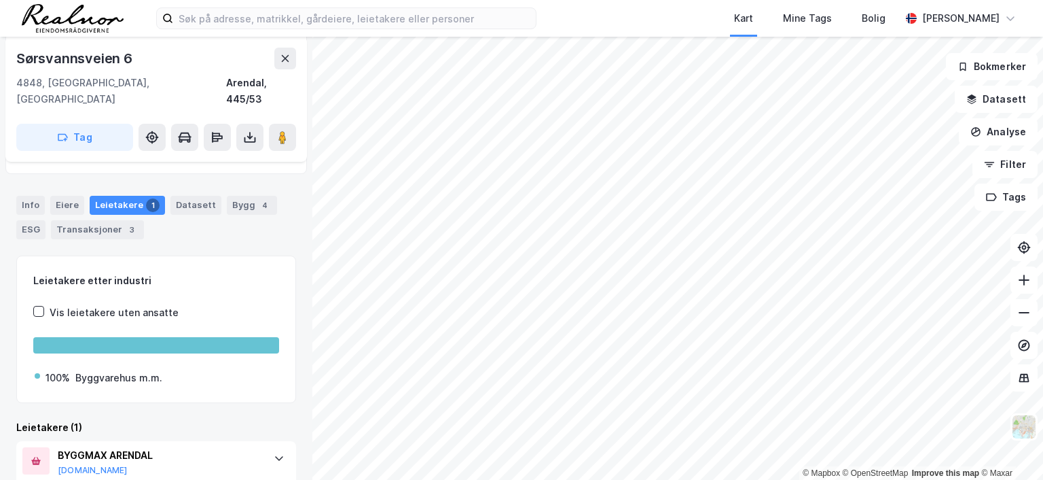
scroll to position [170, 0]
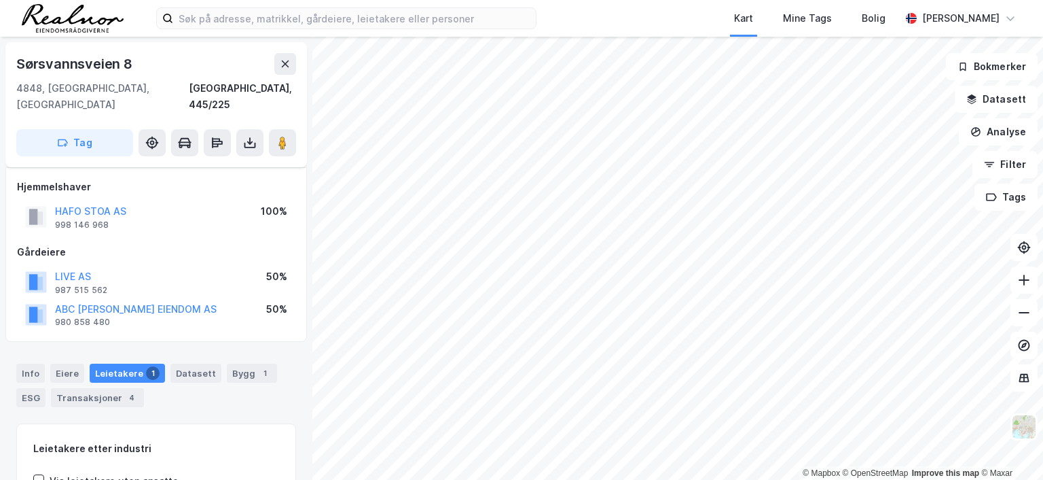
scroll to position [129, 0]
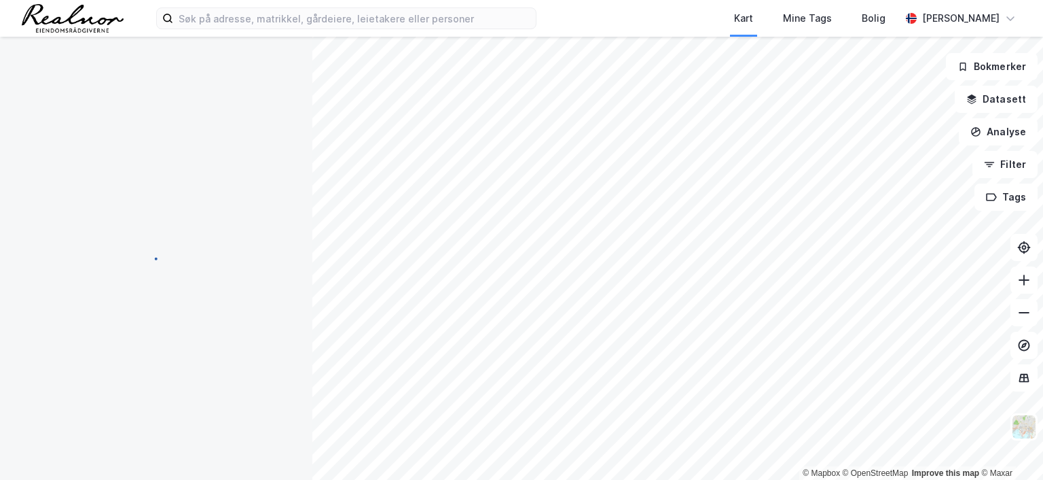
scroll to position [96, 0]
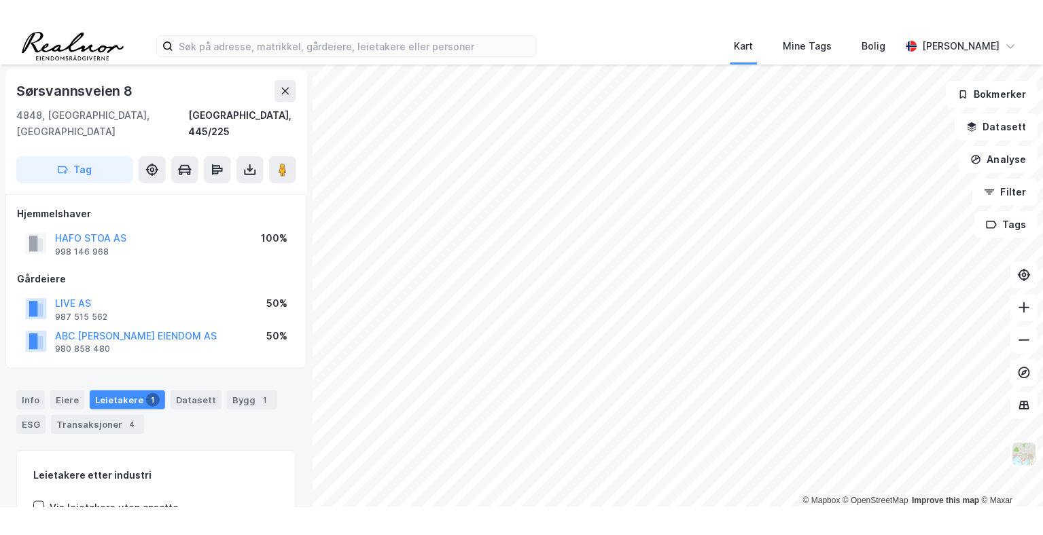
scroll to position [1, 0]
